Goal: Navigation & Orientation: Find specific page/section

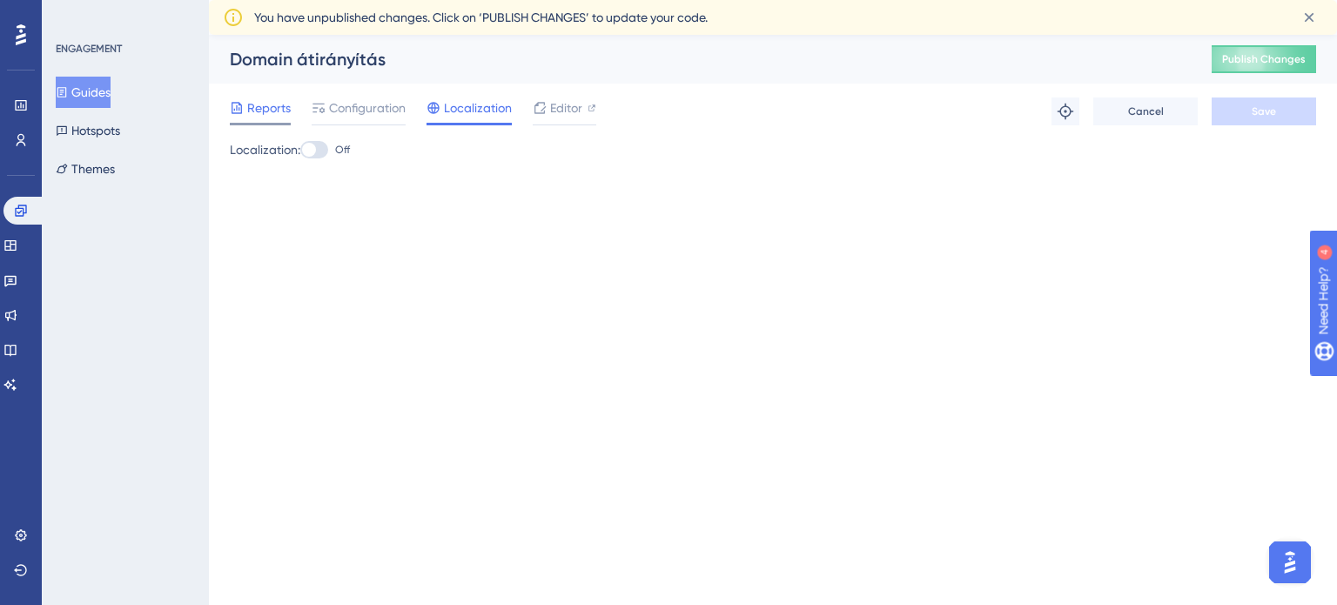
click at [288, 111] on span "Reports" at bounding box center [269, 107] width 44 height 21
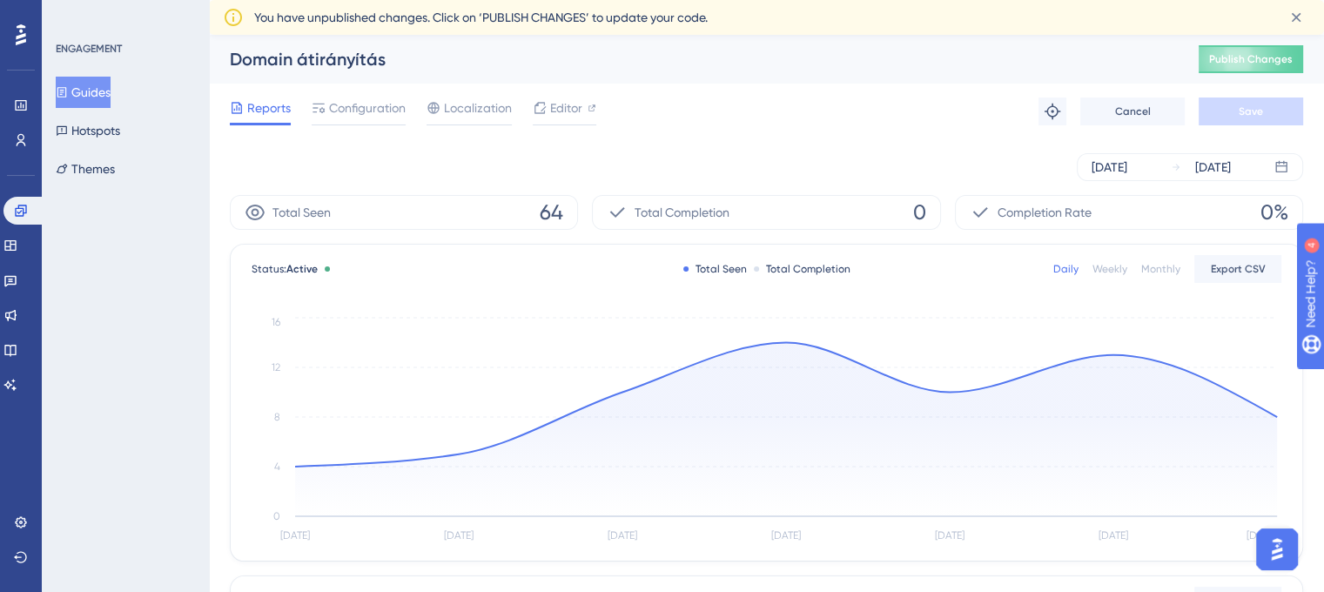
click at [183, 312] on div "ENGAGEMENT Guides Hotspots Themes" at bounding box center [125, 296] width 167 height 592
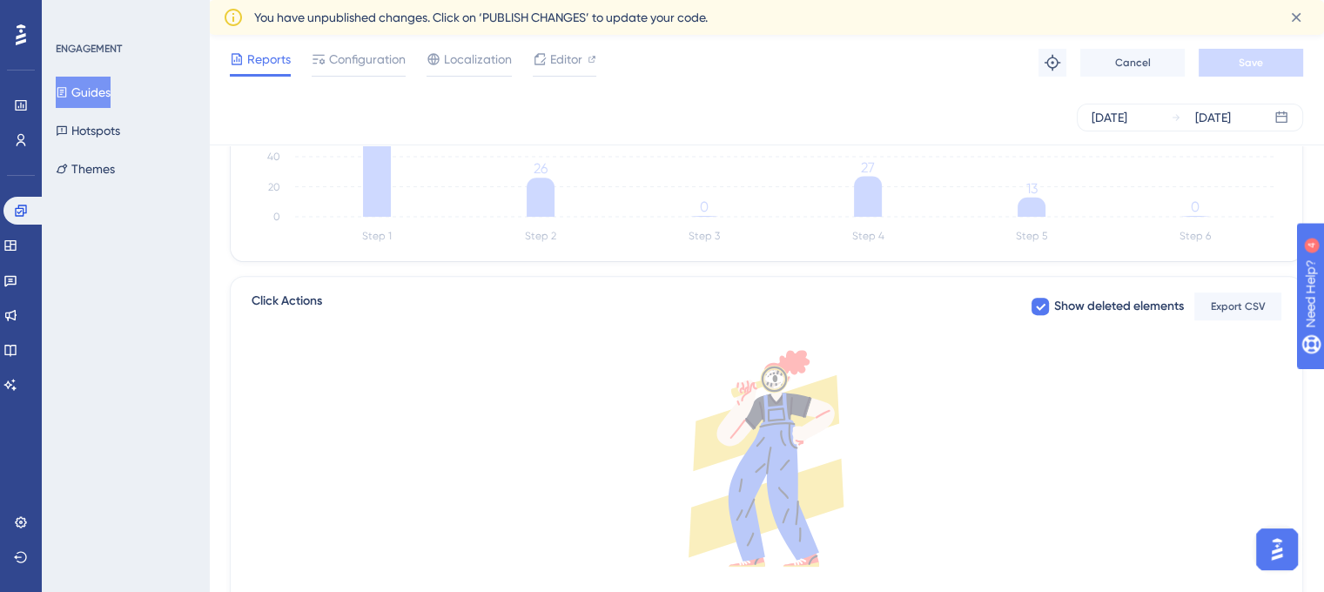
scroll to position [397, 0]
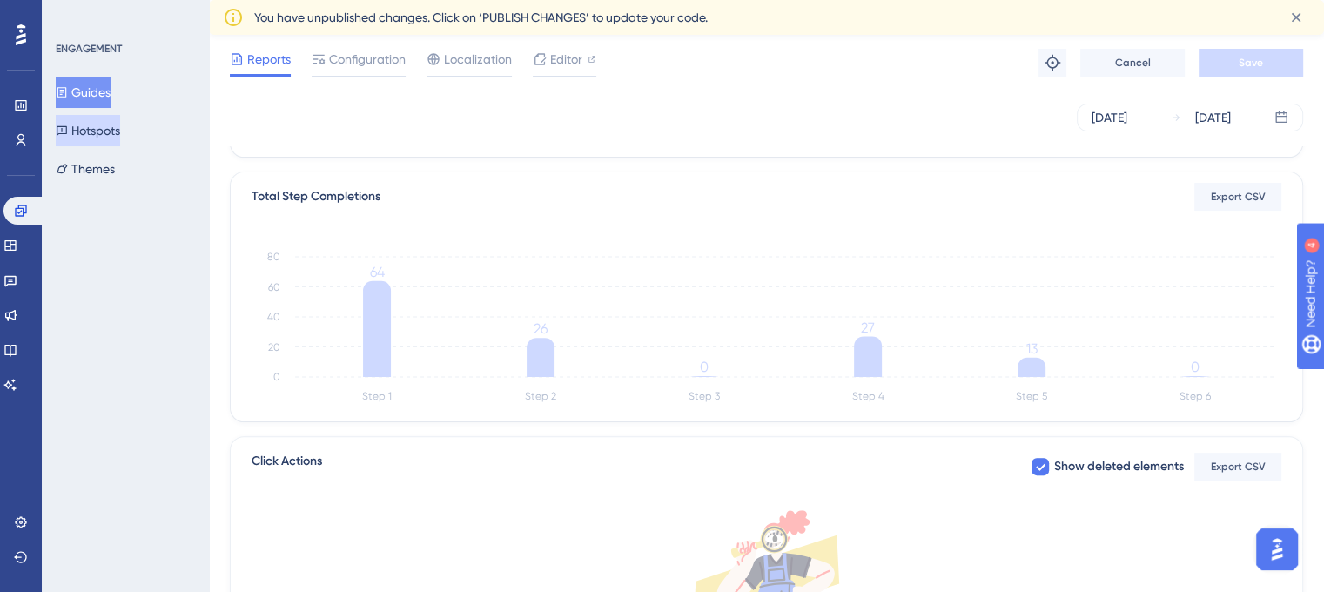
click at [120, 128] on button "Hotspots" at bounding box center [88, 130] width 64 height 31
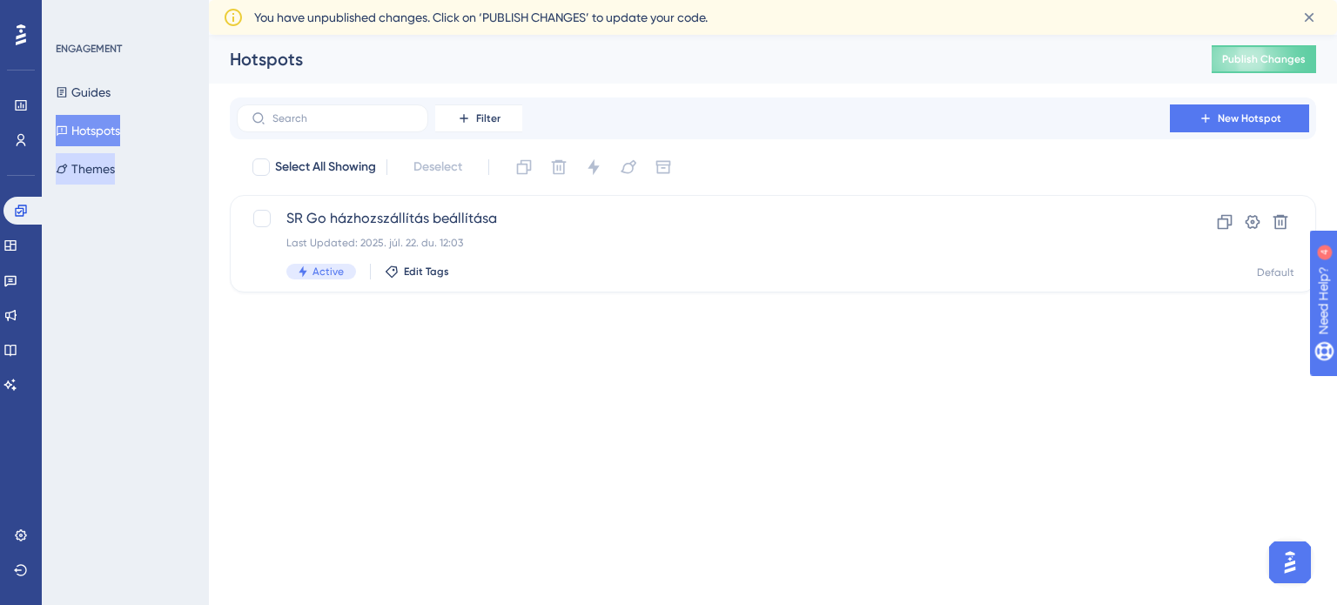
click at [115, 169] on button "Themes" at bounding box center [85, 168] width 59 height 31
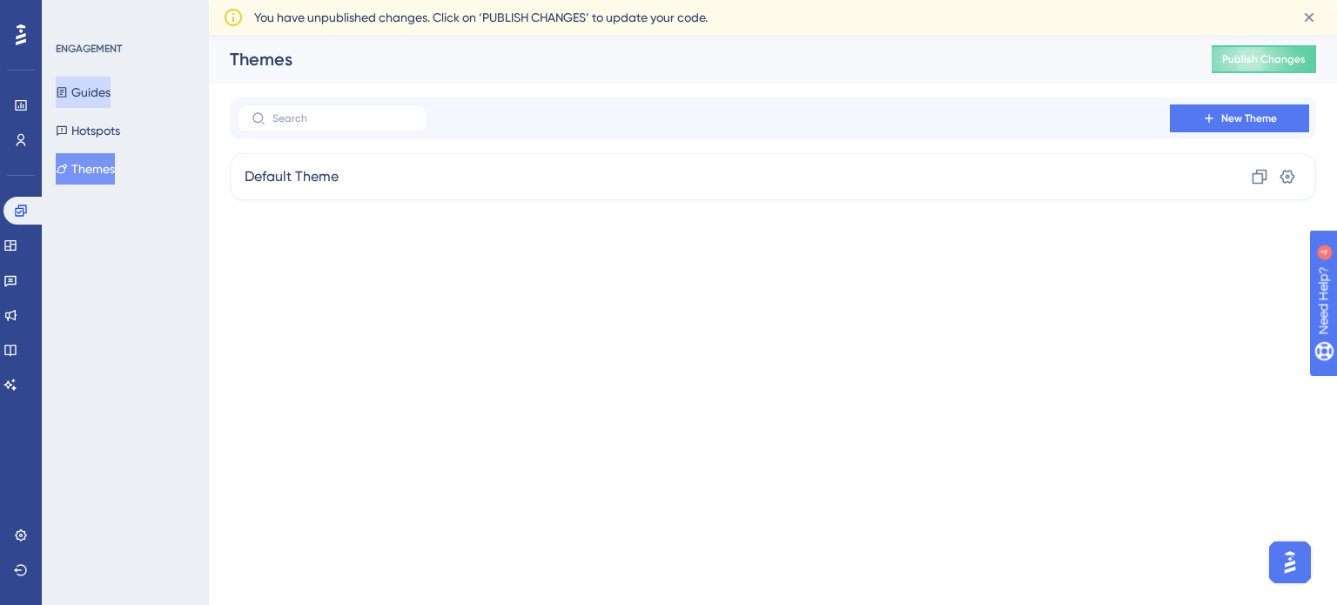
click at [107, 101] on button "Guides" at bounding box center [83, 92] width 55 height 31
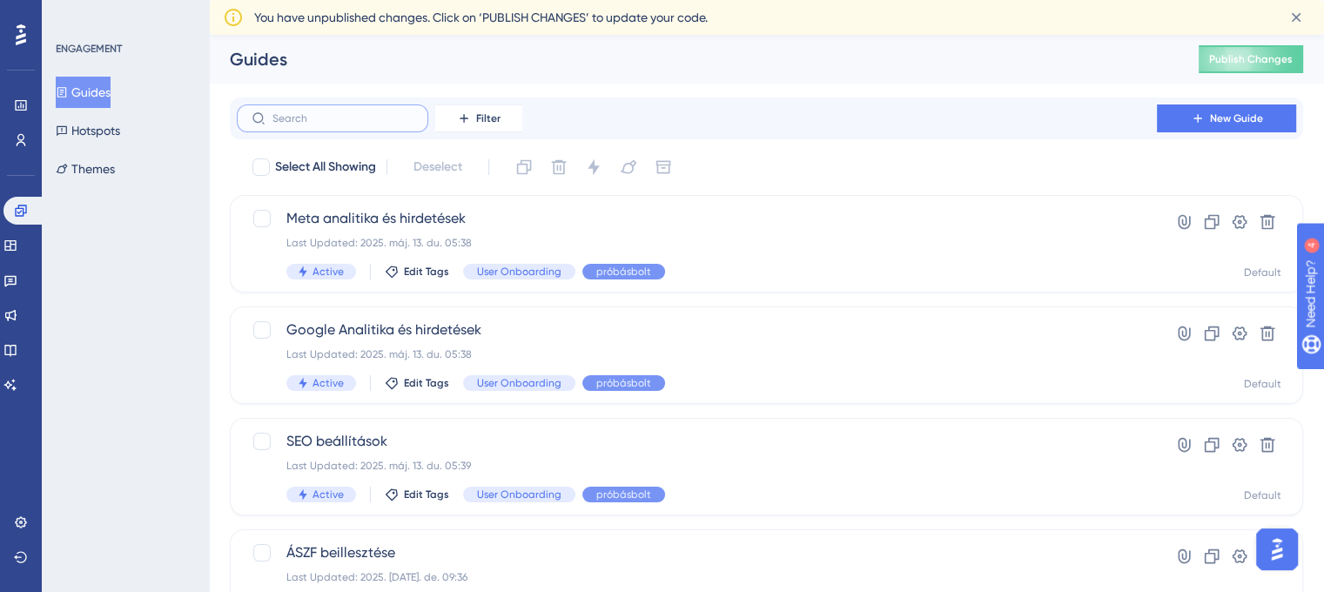
click at [324, 121] on input "text" at bounding box center [342, 118] width 141 height 12
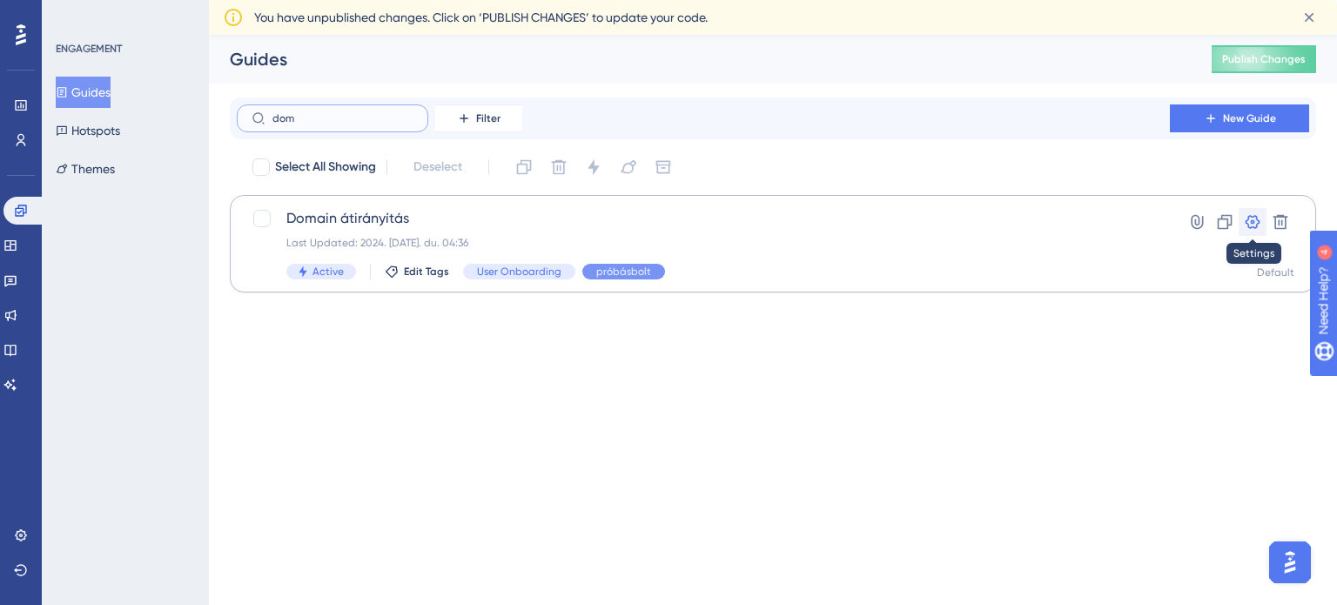
type input "dom"
click at [1248, 226] on icon at bounding box center [1253, 222] width 15 height 14
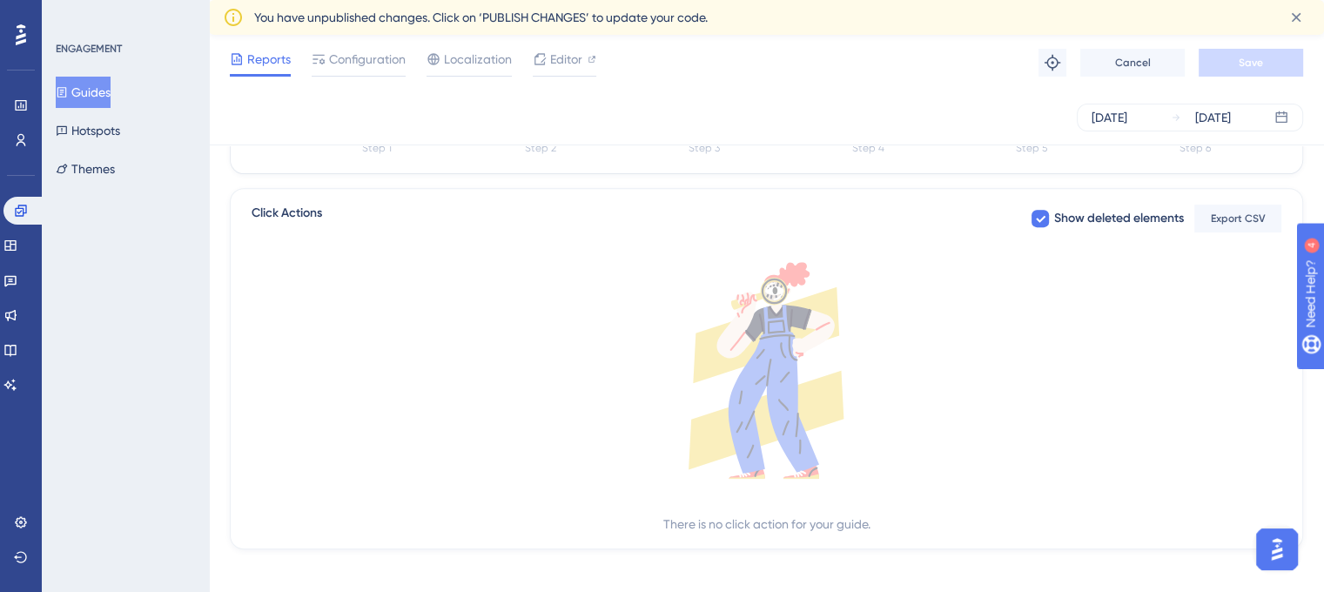
scroll to position [658, 0]
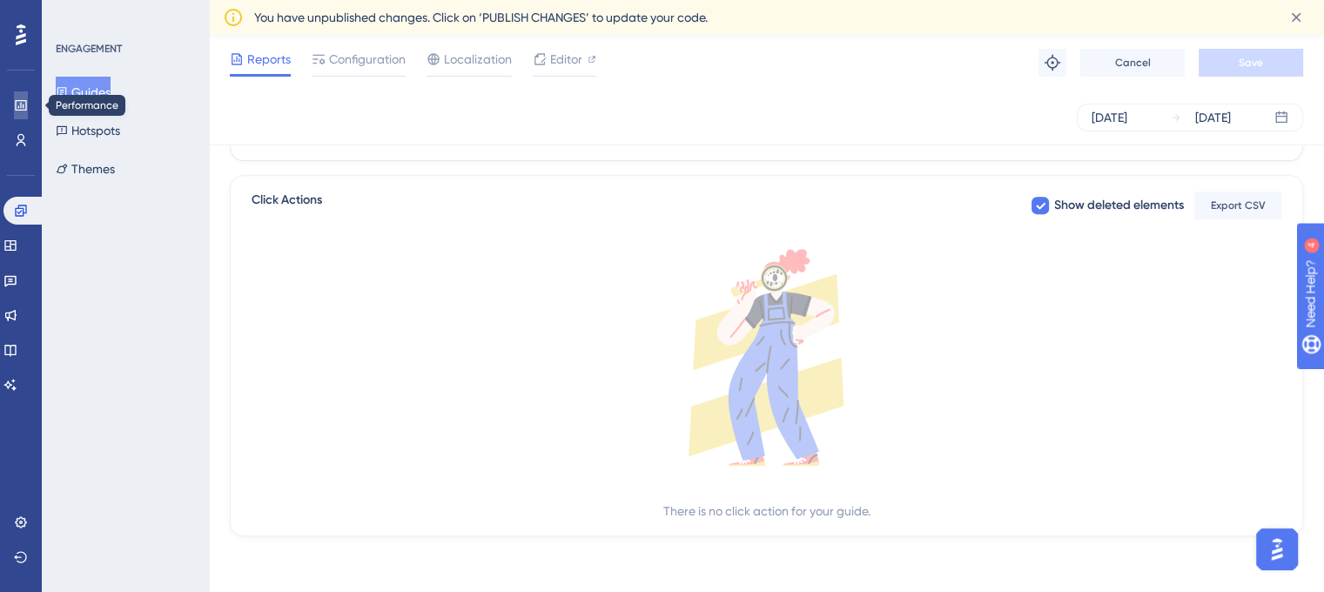
click at [17, 100] on icon at bounding box center [20, 105] width 11 height 10
